Goal: Task Accomplishment & Management: Manage account settings

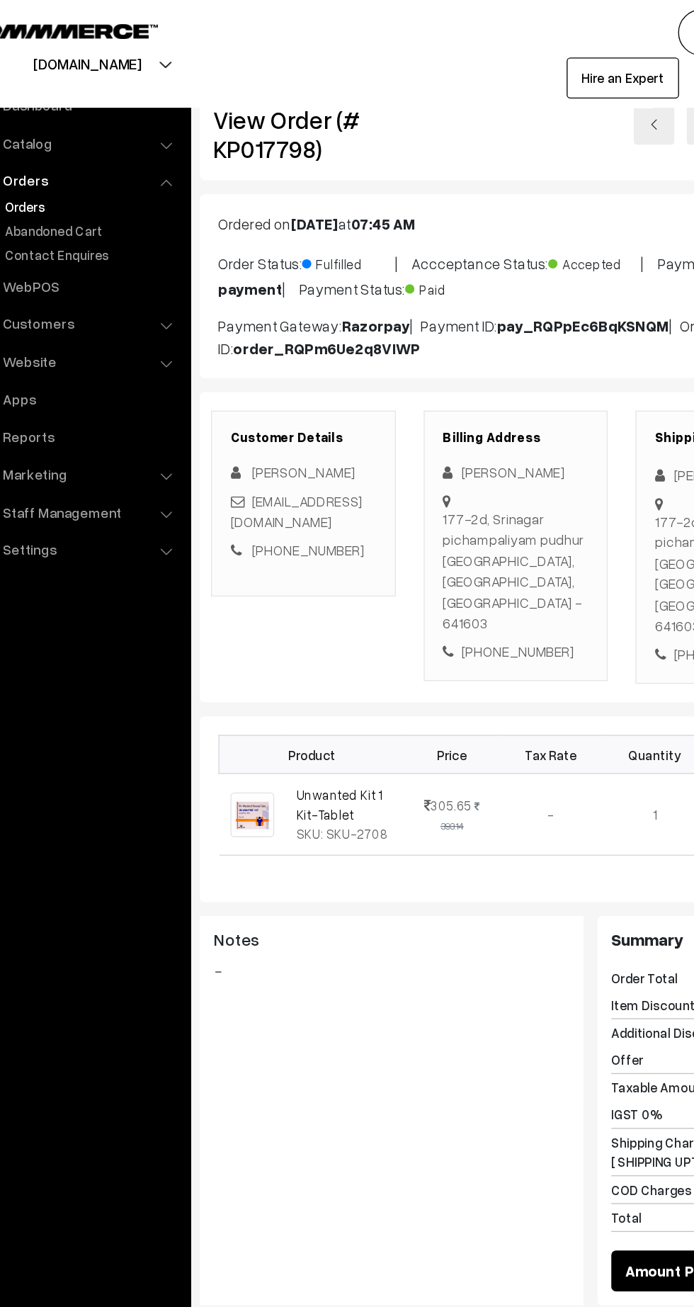
click at [72, 155] on link "Orders" at bounding box center [116, 157] width 140 height 15
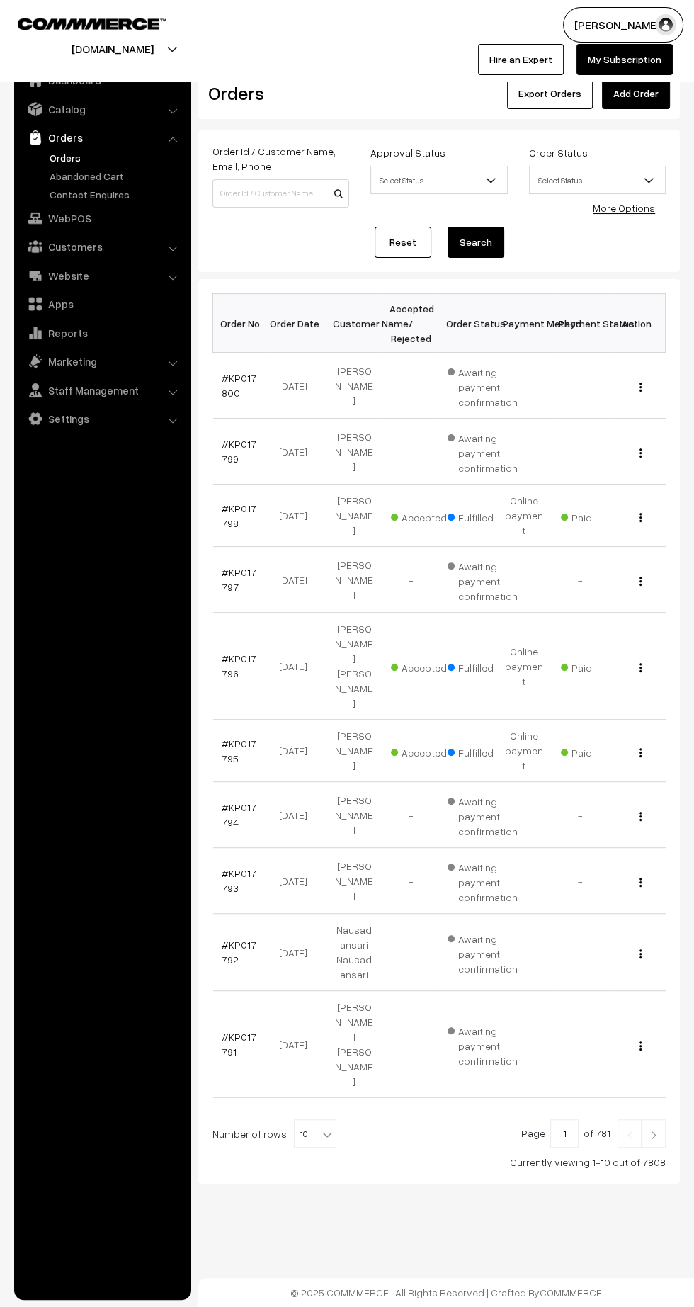
click at [654, 1131] on img at bounding box center [654, 1135] width 13 height 9
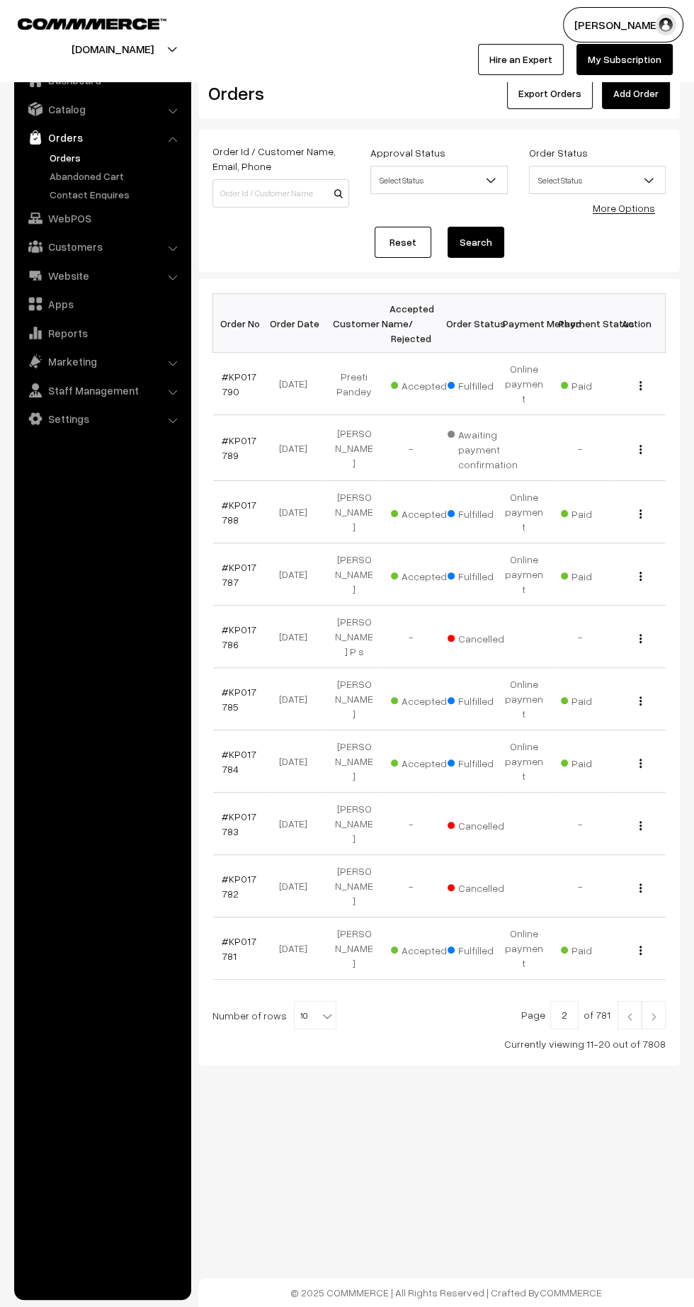
click at [618, 1001] on link at bounding box center [630, 1015] width 24 height 28
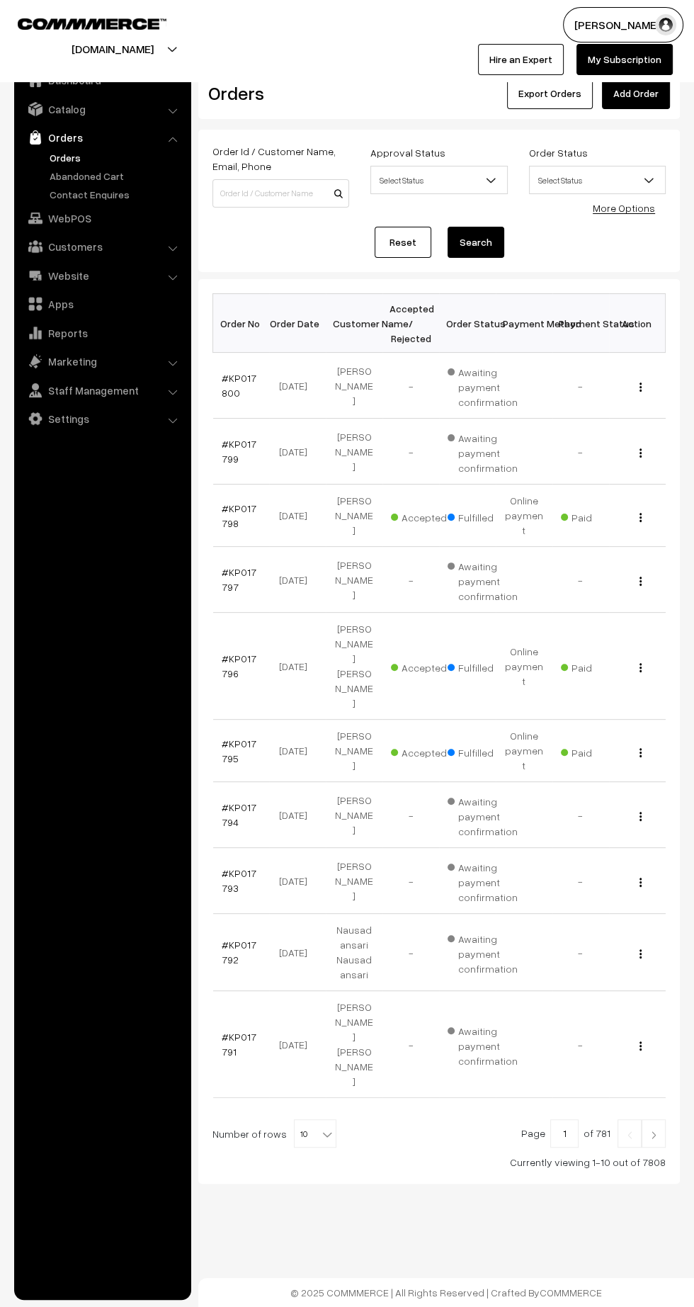
click at [230, 391] on link "#KP017800" at bounding box center [239, 385] width 35 height 27
click at [222, 451] on link "#KP017799" at bounding box center [239, 451] width 35 height 27
